Goal: Task Accomplishment & Management: Use online tool/utility

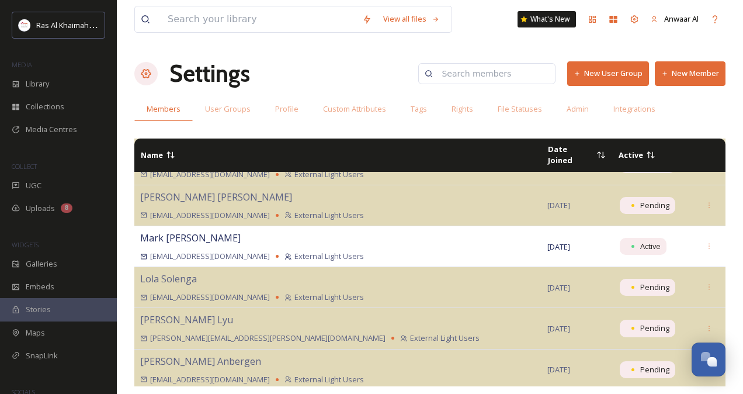
scroll to position [2455, 0]
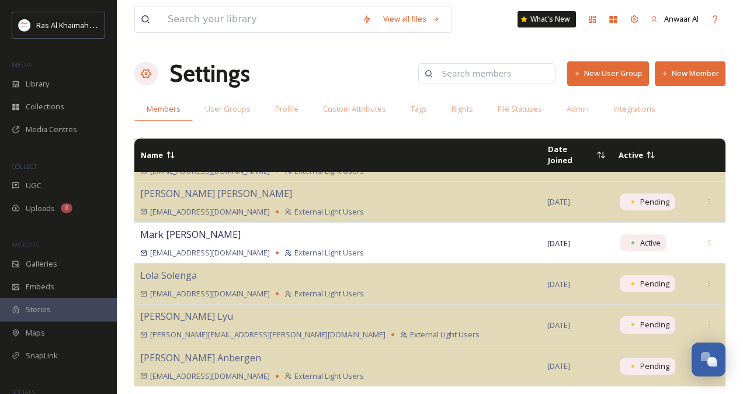
click at [620, 72] on button "New User Group" at bounding box center [608, 73] width 82 height 24
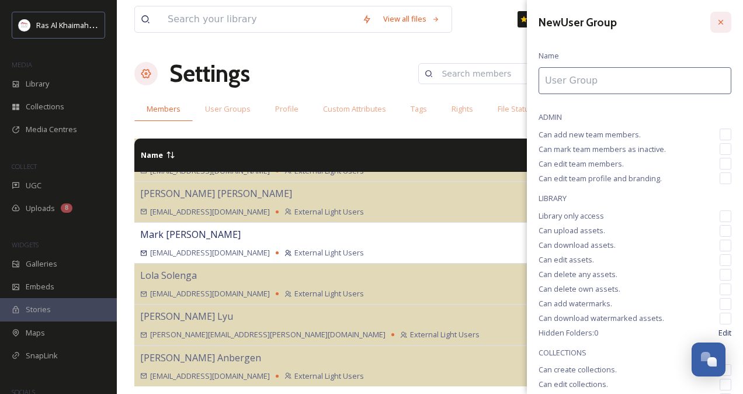
click at [718, 20] on icon at bounding box center [720, 22] width 5 height 5
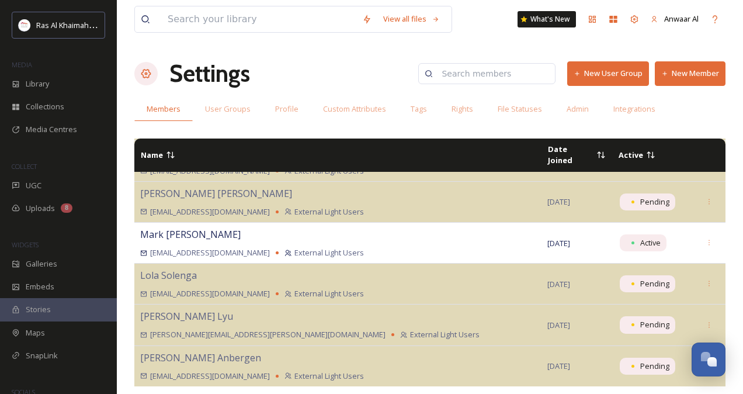
click at [694, 76] on button "New Member" at bounding box center [690, 73] width 71 height 24
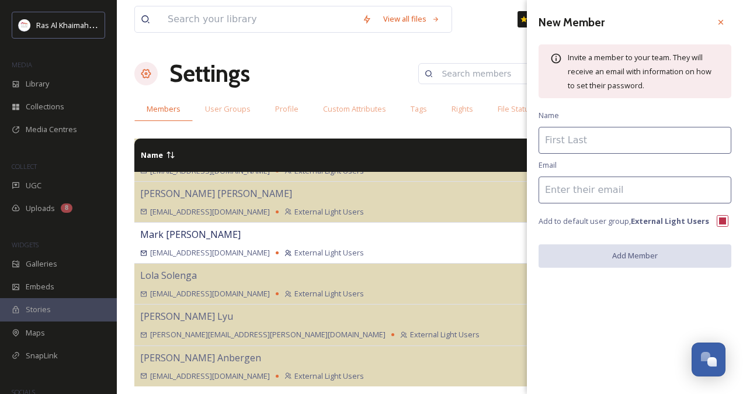
click at [573, 139] on input at bounding box center [634, 140] width 193 height 27
paste input "[EMAIL_ADDRESS][DOMAIN_NAME]."
drag, startPoint x: 677, startPoint y: 141, endPoint x: 569, endPoint y: 147, distance: 108.8
click at [569, 147] on input "[EMAIL_ADDRESS][DOMAIN_NAME]." at bounding box center [634, 140] width 193 height 27
click at [679, 139] on input "[EMAIL_ADDRESS][DOMAIN_NAME]." at bounding box center [634, 140] width 193 height 27
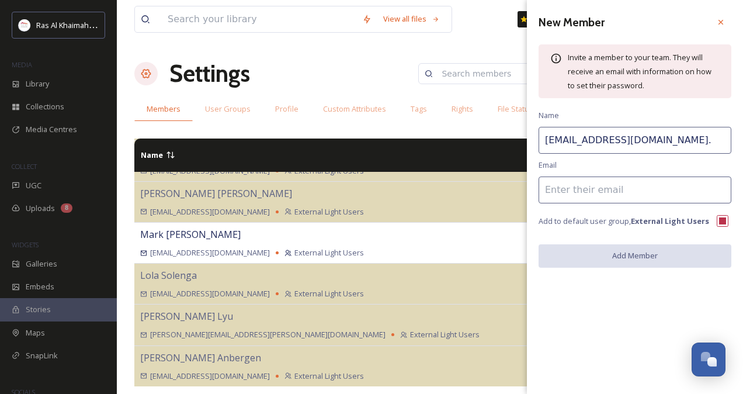
drag, startPoint x: 679, startPoint y: 139, endPoint x: 607, endPoint y: 141, distance: 72.4
click at [607, 141] on input "[EMAIL_ADDRESS][DOMAIN_NAME]." at bounding box center [634, 140] width 193 height 27
click at [570, 142] on input "alena.khitrova" at bounding box center [634, 140] width 193 height 27
type input "[PERSON_NAME]"
click at [563, 186] on input at bounding box center [634, 189] width 193 height 27
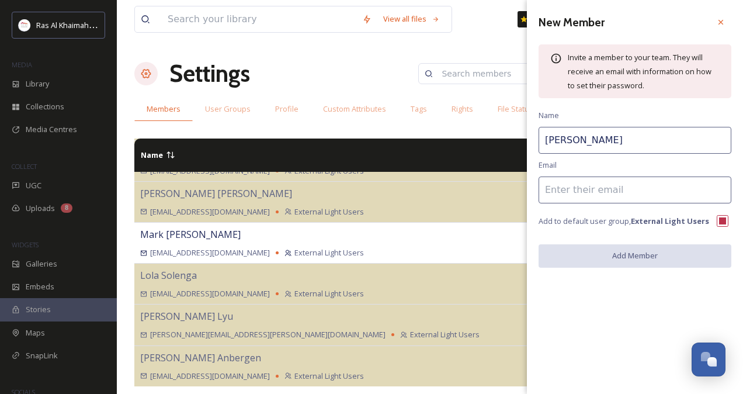
paste input "[EMAIL_ADDRESS][DOMAIN_NAME]."
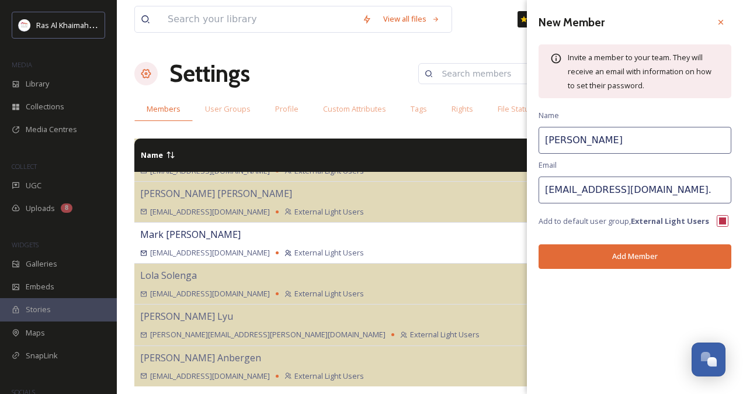
type input "[EMAIL_ADDRESS][DOMAIN_NAME]."
click at [657, 252] on button "Add Member" at bounding box center [634, 256] width 193 height 24
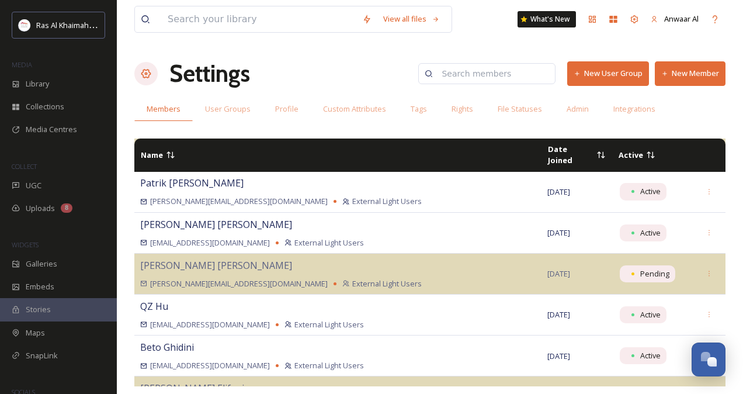
scroll to position [2117, 0]
